Goal: Information Seeking & Learning: Learn about a topic

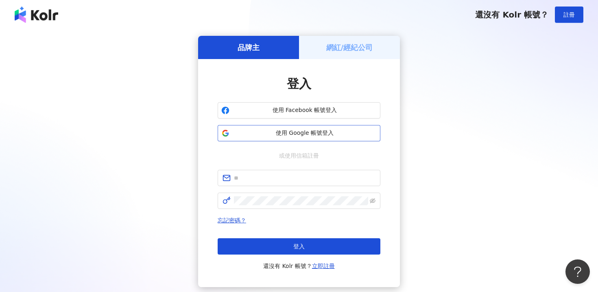
click at [313, 133] on span "使用 Google 帳號登入" at bounding box center [305, 133] width 144 height 8
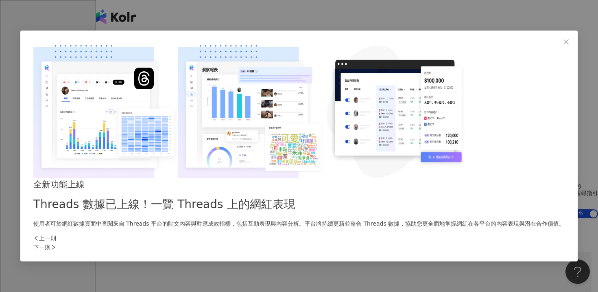
click at [437, 242] on div "下一則" at bounding box center [298, 246] width 531 height 9
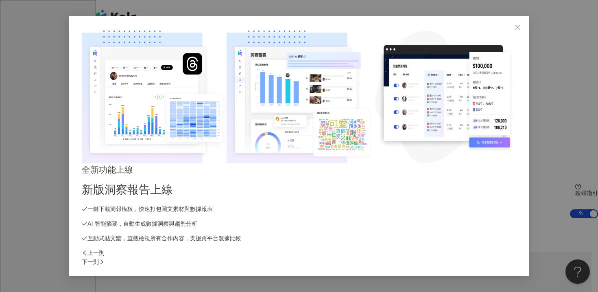
click at [439, 257] on div "下一則" at bounding box center [299, 261] width 435 height 9
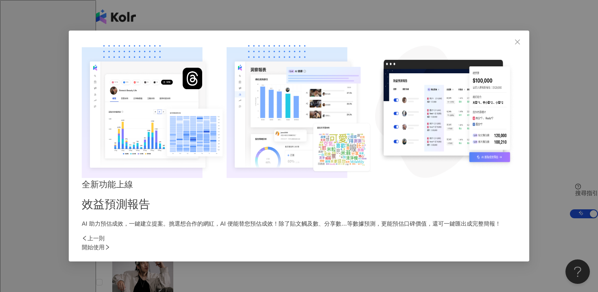
click at [438, 242] on div "開始使用" at bounding box center [299, 246] width 435 height 9
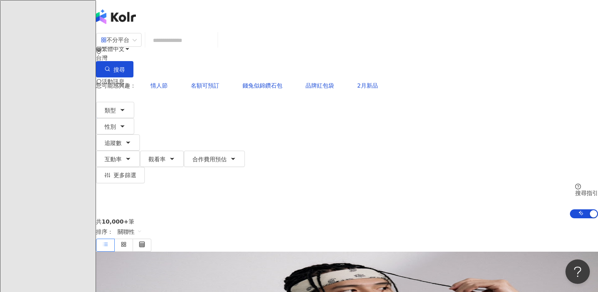
click at [214, 48] on input "search" at bounding box center [181, 40] width 66 height 15
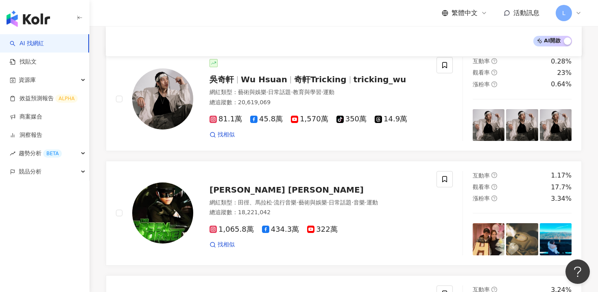
scroll to position [49, 0]
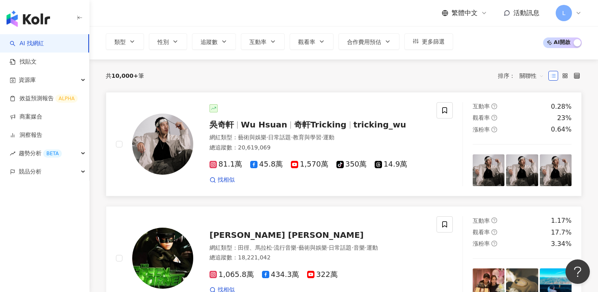
click at [258, 126] on span "Wu Hsuan" at bounding box center [264, 125] width 46 height 10
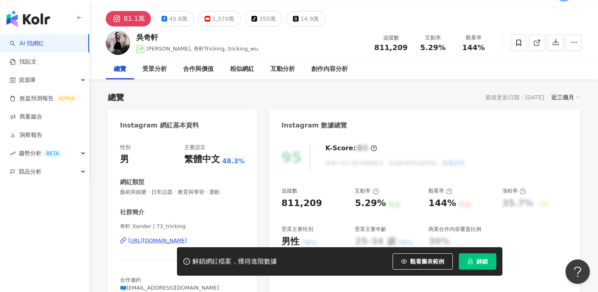
scroll to position [19, 0]
